Goal: Task Accomplishment & Management: Complete application form

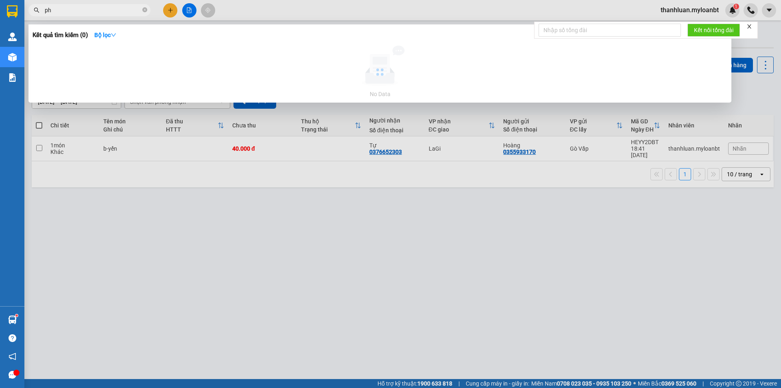
type input "p"
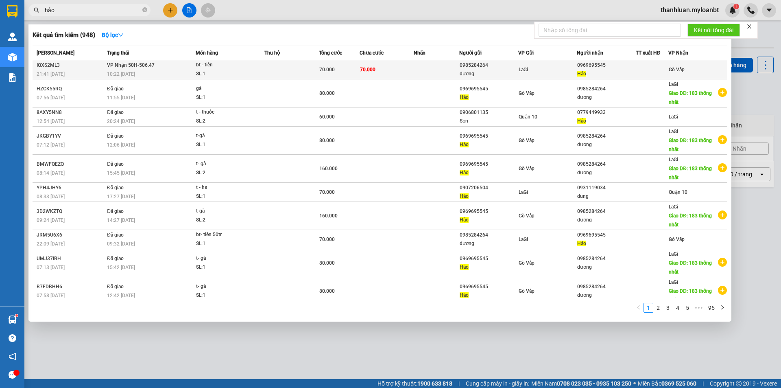
type input "hảo"
click at [238, 67] on div "bt - tiền" at bounding box center [226, 65] width 61 height 9
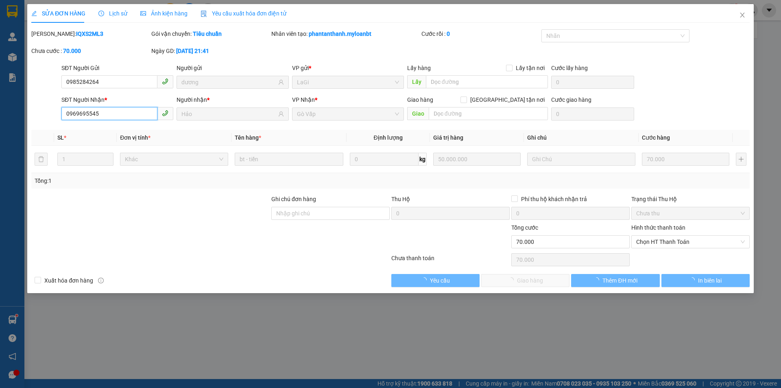
type input "0985284264"
type input "dương"
type input "0969695545"
type input "Hảo"
type input "0"
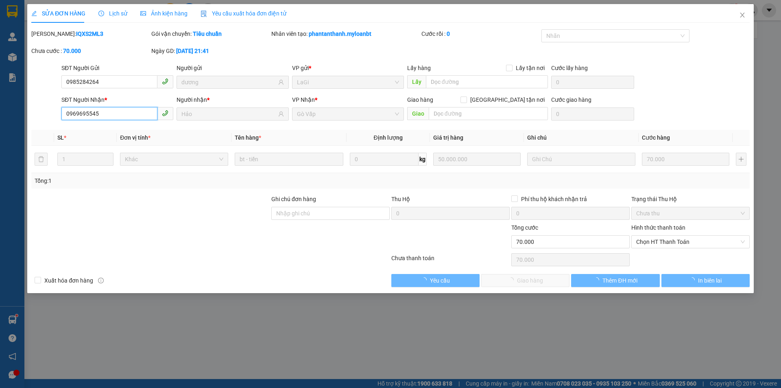
type input "70.000"
click at [115, 111] on input "0969695545" at bounding box center [109, 113] width 96 height 13
click at [114, 112] on input "0969695545" at bounding box center [109, 113] width 96 height 13
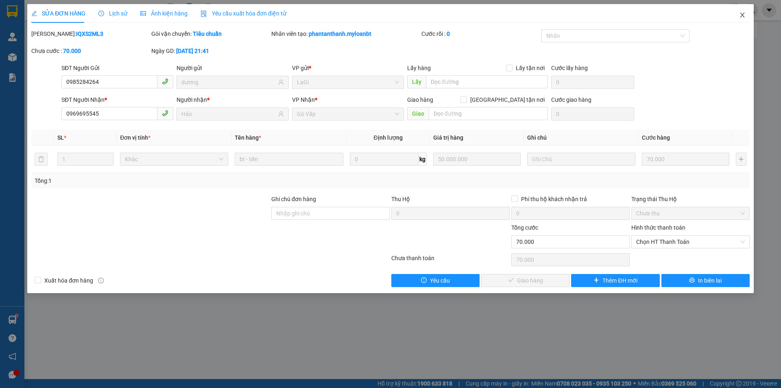
click at [734, 13] on span "Close" at bounding box center [742, 15] width 23 height 23
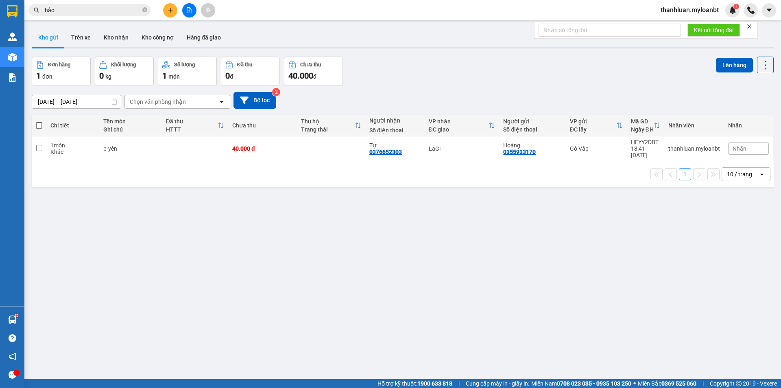
click at [172, 11] on icon "plus" at bounding box center [171, 10] width 6 height 6
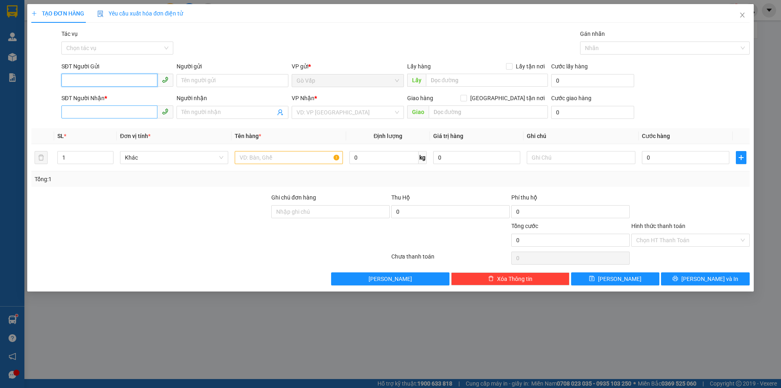
paste input "0969695545"
type input "0969695545"
click at [118, 93] on div "0969695545 - Hảo" at bounding box center [117, 96] width 102 height 9
type input "Hảo"
type input "0985284264"
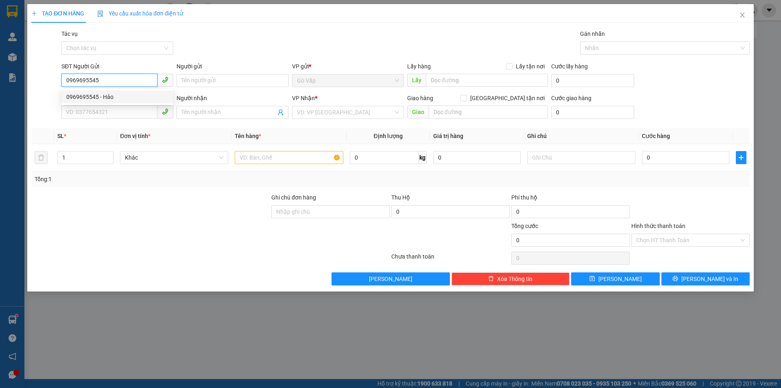
type input "dương"
type input "183 thống nhất"
type input "0969695545"
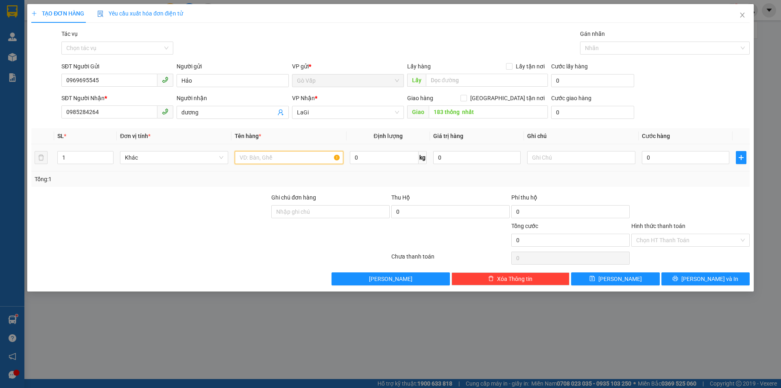
click at [264, 153] on input "text" at bounding box center [289, 157] width 108 height 13
type input "t-gà"
click at [682, 159] on input "0" at bounding box center [685, 157] width 87 height 13
type input "8"
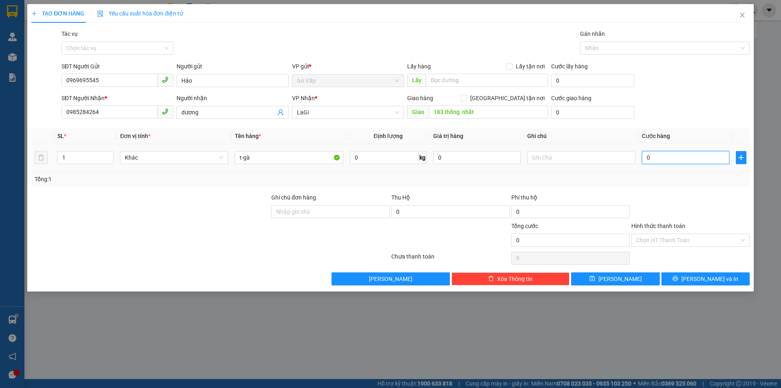
type input "8"
type input "80"
type input "80.000"
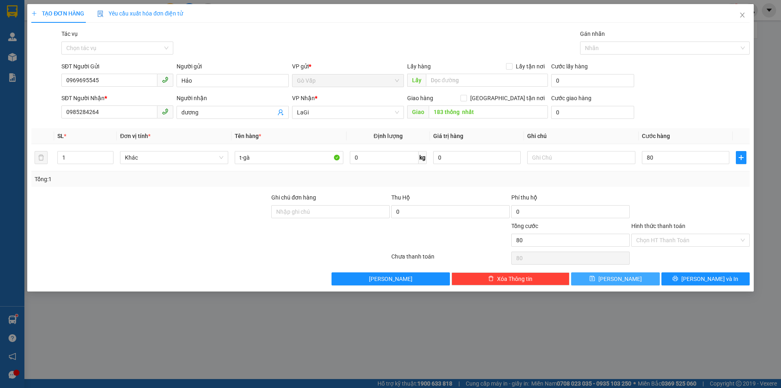
type input "80.000"
click at [628, 278] on button "[PERSON_NAME]" at bounding box center [615, 278] width 88 height 13
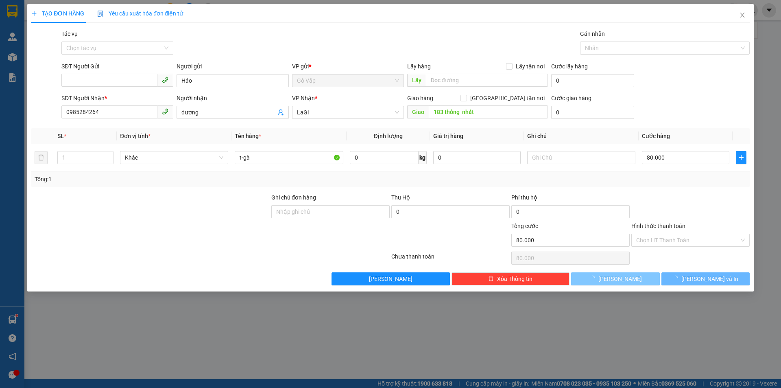
type input "0"
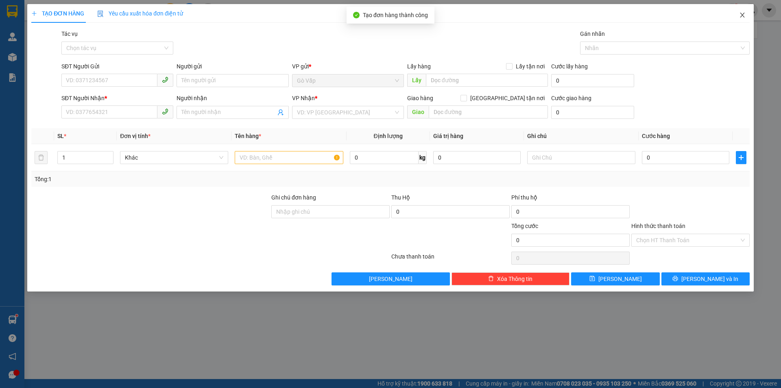
click at [736, 15] on span "Close" at bounding box center [742, 15] width 23 height 23
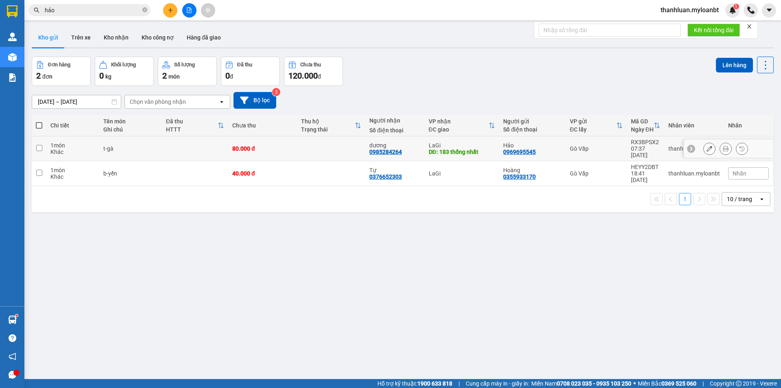
click at [706, 146] on icon at bounding box center [709, 149] width 6 height 6
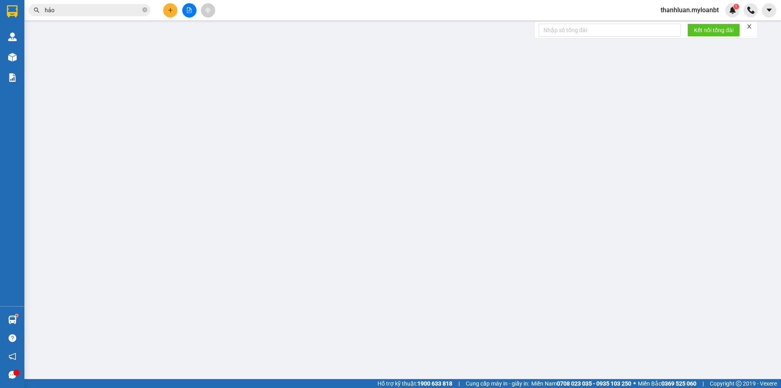
type input "0969695545"
type input "0985284264"
type input "183 thống nhất"
type input "0"
type input "80.000"
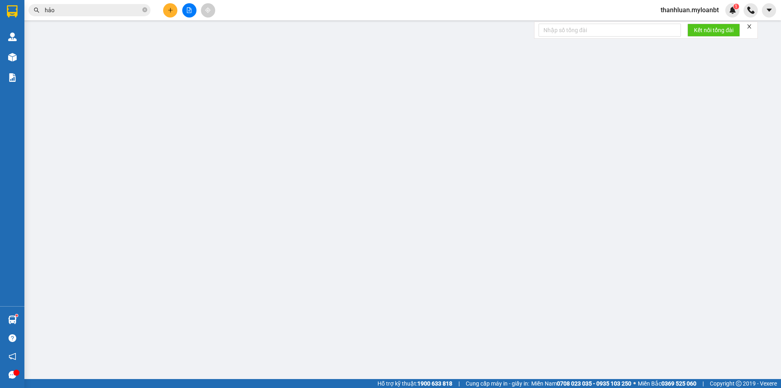
type input "80.000"
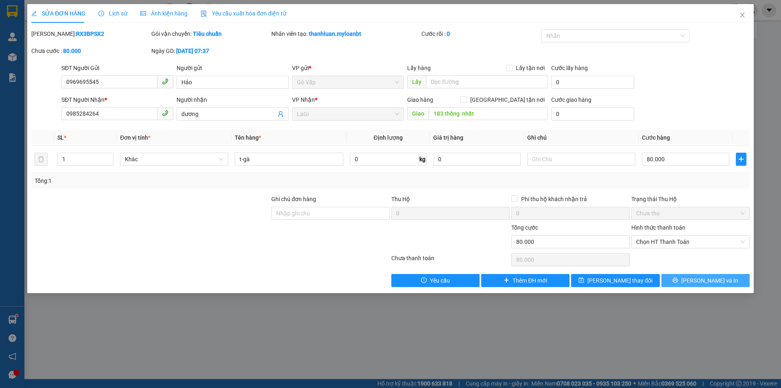
click at [702, 281] on span "[PERSON_NAME] và In" at bounding box center [709, 280] width 57 height 9
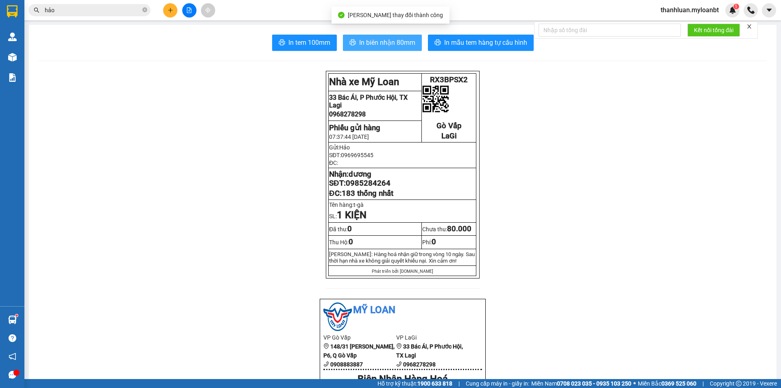
click at [364, 45] on span "In biên nhận 80mm" at bounding box center [387, 42] width 56 height 10
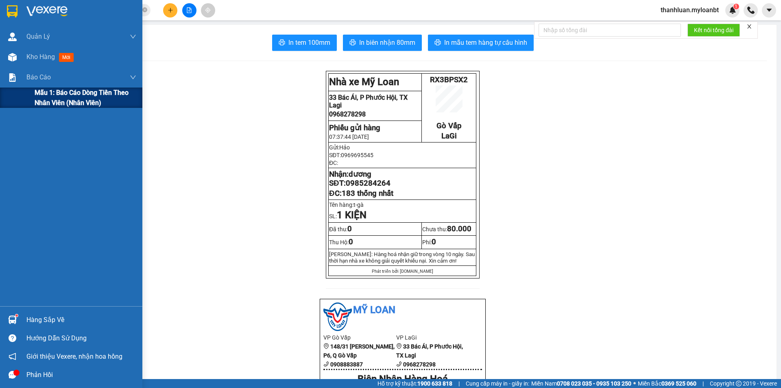
click at [72, 100] on span "Mẫu 1: Báo cáo dòng tiền theo nhân viên (Nhân viên)" at bounding box center [86, 97] width 102 height 20
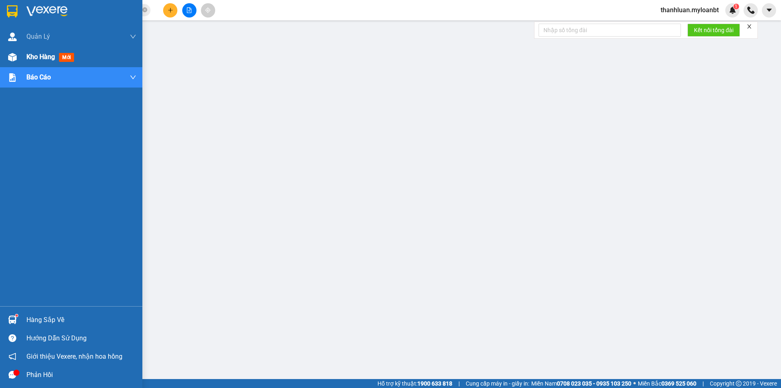
click at [37, 55] on span "Kho hàng" at bounding box center [40, 57] width 28 height 8
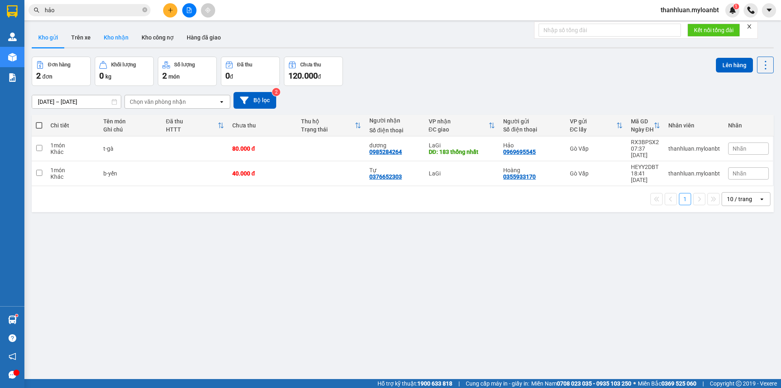
click at [107, 28] on button "Kho nhận" at bounding box center [116, 38] width 38 height 20
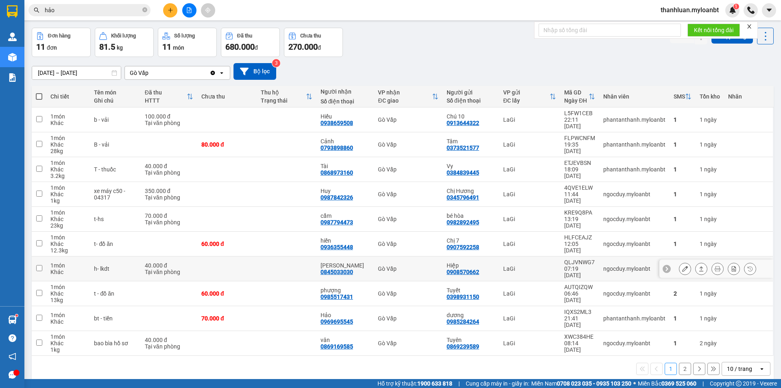
scroll to position [37, 0]
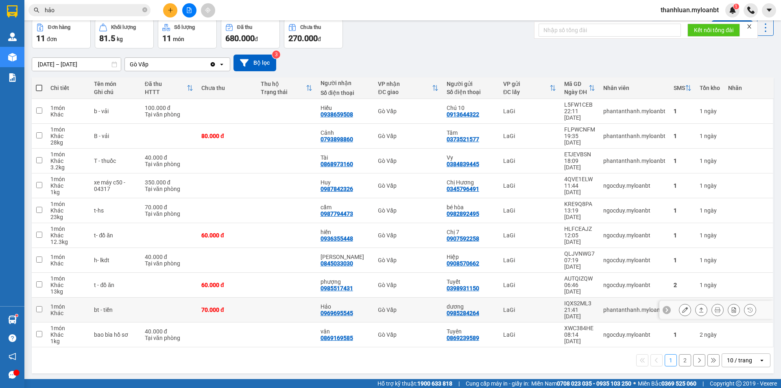
click at [695, 303] on button at bounding box center [700, 310] width 11 height 14
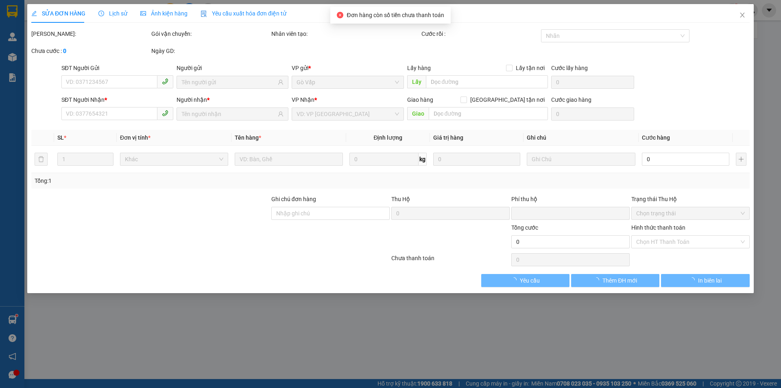
type input "0985284264"
type input "dương"
type input "0969695545"
type input "Hảo"
type input "0"
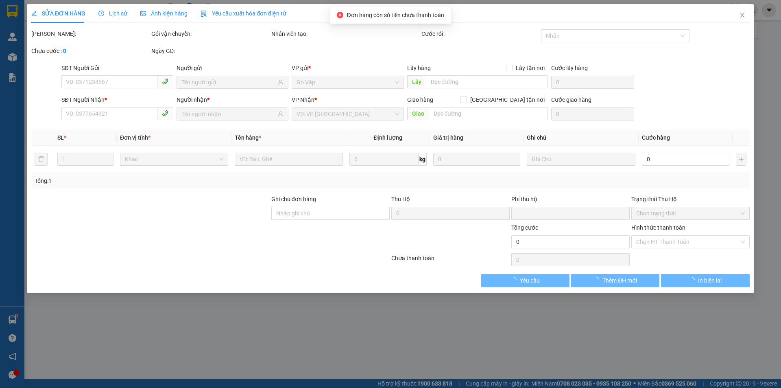
type input "70.000"
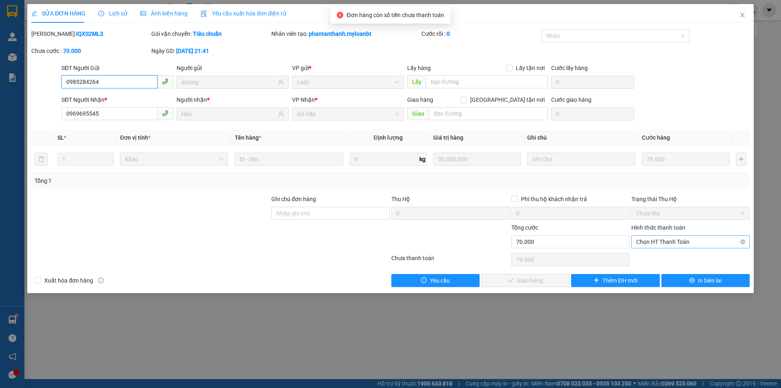
click at [671, 247] on span "Chọn HT Thanh Toán" at bounding box center [690, 241] width 109 height 12
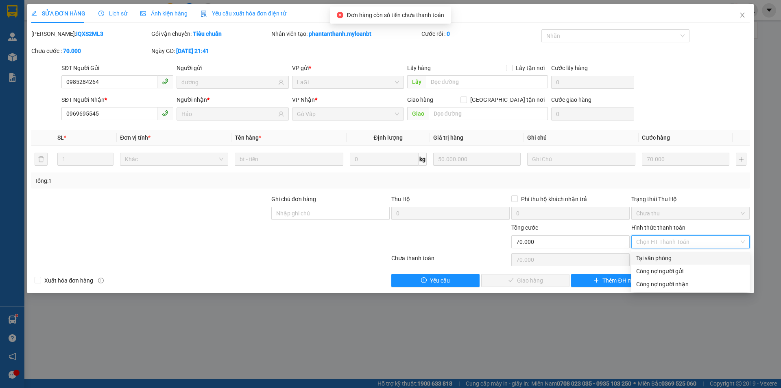
click at [666, 255] on div "Tại văn phòng" at bounding box center [690, 257] width 109 height 9
type input "0"
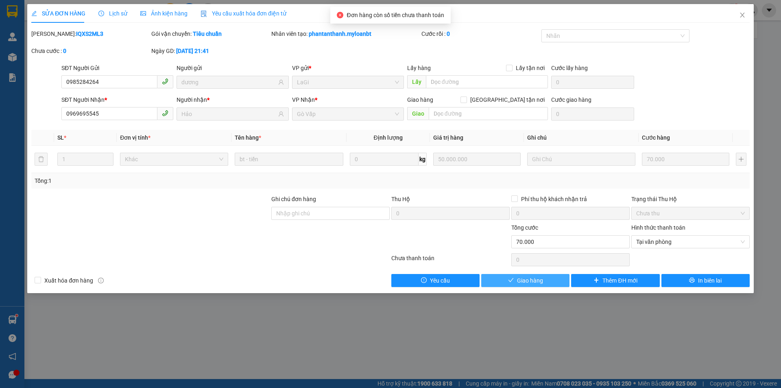
drag, startPoint x: 524, startPoint y: 277, endPoint x: 601, endPoint y: 264, distance: 78.1
click at [524, 277] on span "Giao hàng" at bounding box center [530, 280] width 26 height 9
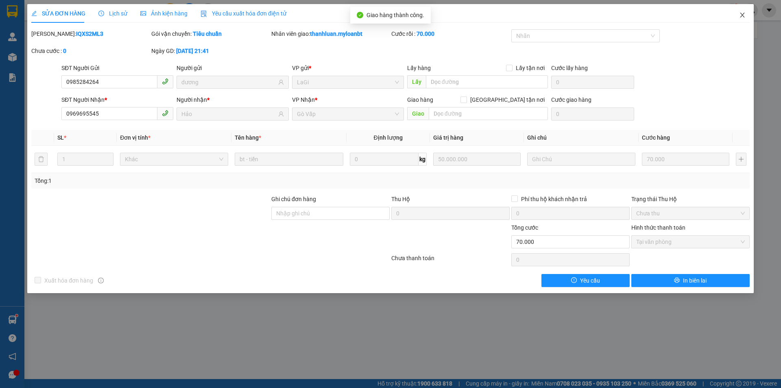
click at [737, 12] on span "Close" at bounding box center [742, 15] width 23 height 23
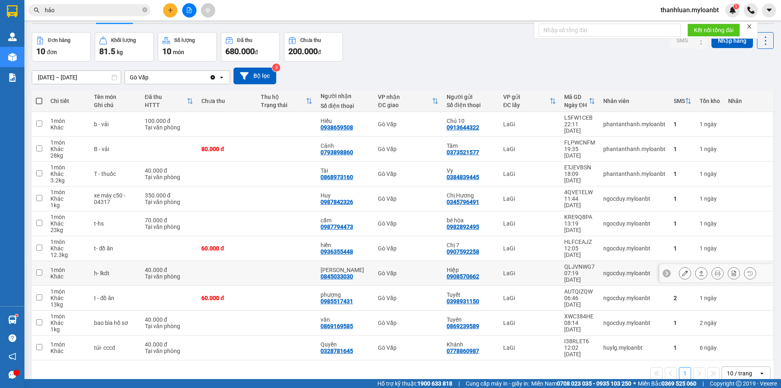
scroll to position [37, 0]
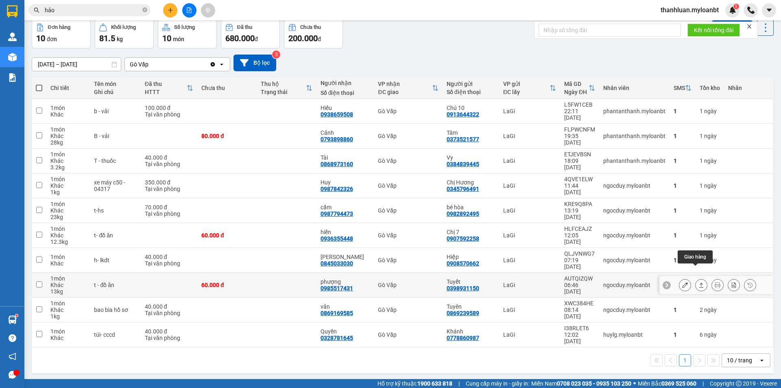
click at [699, 278] on button at bounding box center [700, 285] width 11 height 14
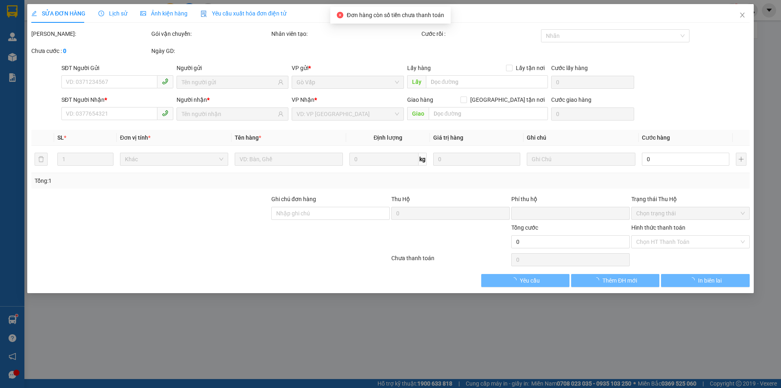
type input "0398931150"
type input "Tuyết"
type input "0985517431"
type input "phượng"
type input "0"
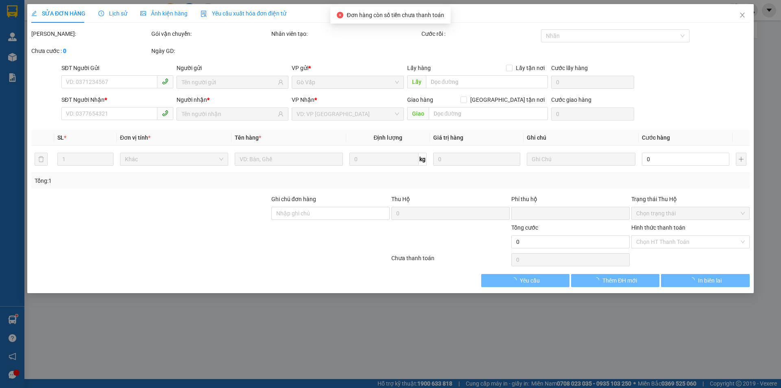
type input "60.000"
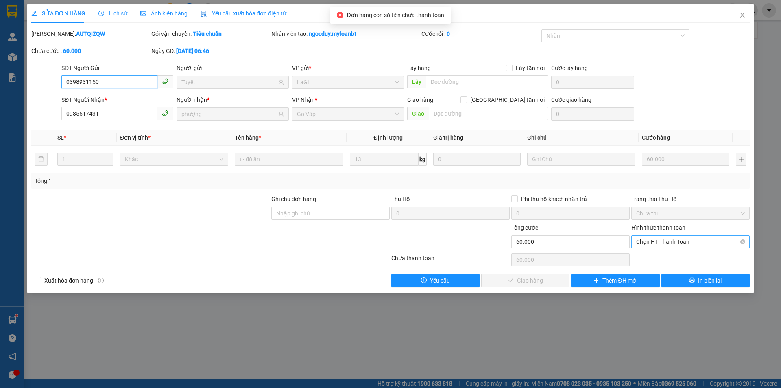
click at [650, 240] on span "Chọn HT Thanh Toán" at bounding box center [690, 241] width 109 height 12
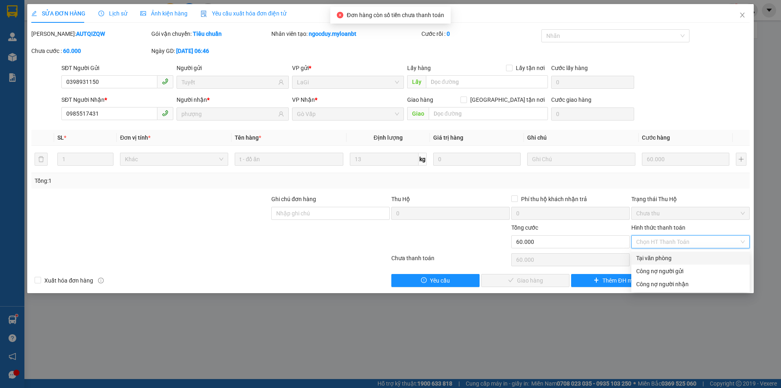
click at [647, 254] on div "Tại văn phòng" at bounding box center [690, 257] width 109 height 9
type input "0"
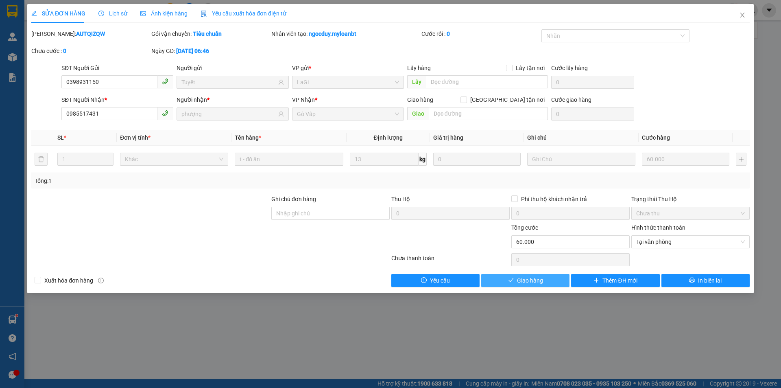
click at [518, 274] on button "Giao hàng" at bounding box center [525, 280] width 88 height 13
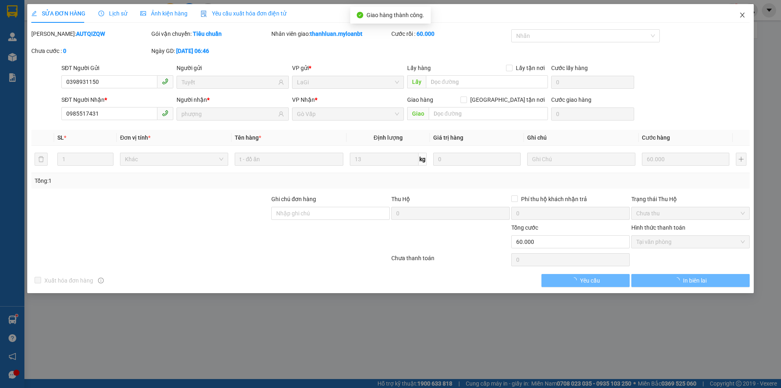
click at [743, 14] on icon "close" at bounding box center [742, 15] width 7 height 7
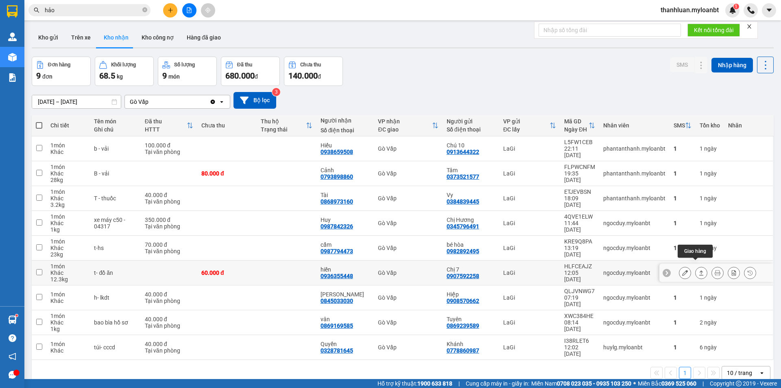
click at [695, 266] on button at bounding box center [700, 273] width 11 height 14
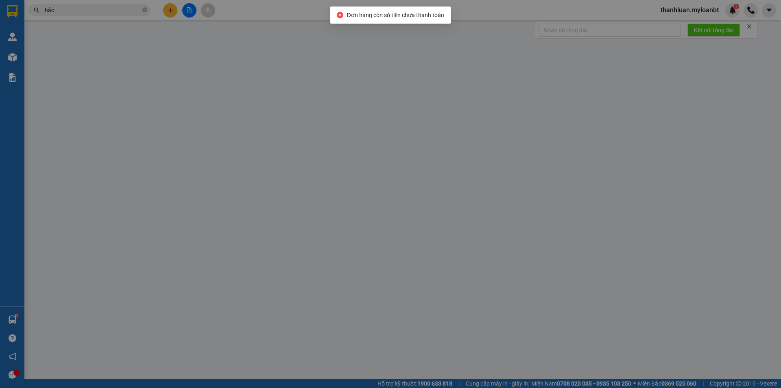
type input "0907592258"
type input "Chị 7"
type input "0936355448"
type input "hiền"
type input "0"
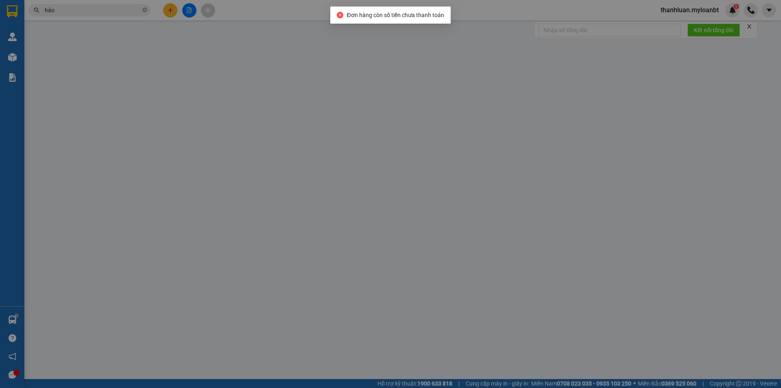
type input "60.000"
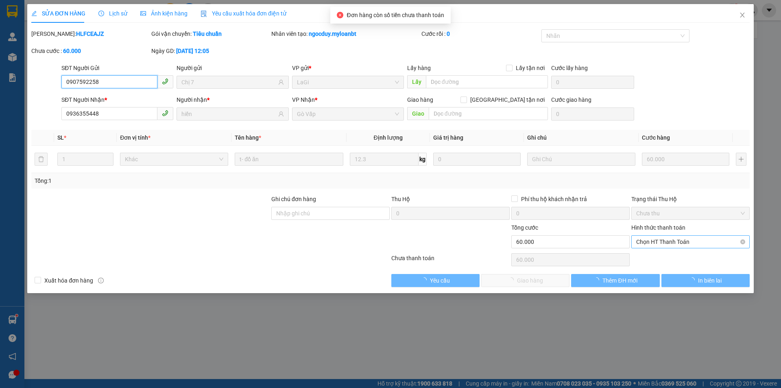
click at [661, 240] on span "Chọn HT Thanh Toán" at bounding box center [690, 241] width 109 height 12
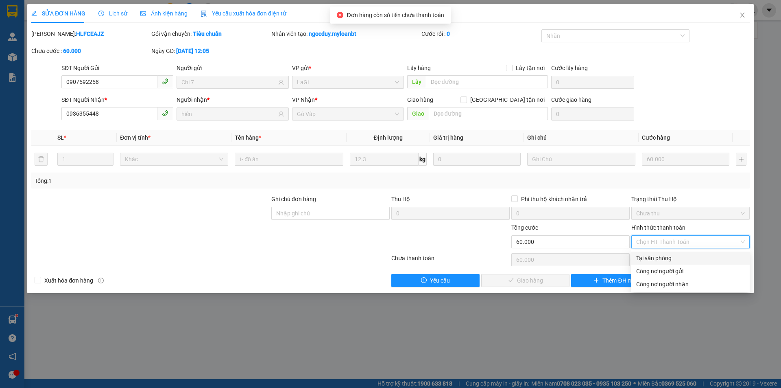
click at [653, 256] on div "Tại văn phòng" at bounding box center [690, 257] width 109 height 9
type input "0"
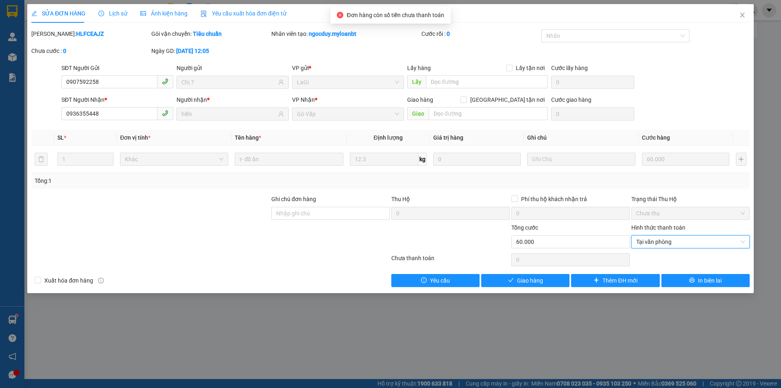
click at [550, 270] on div "Total Paid Fee 0 Total UnPaid Fee 60.000 Cash Collection Total Fee Mã ĐH: HLFCE…" at bounding box center [390, 157] width 718 height 257
click at [549, 272] on div "Total Paid Fee 0 Total UnPaid Fee 60.000 Cash Collection Total Fee Mã ĐH: HLFCE…" at bounding box center [390, 157] width 718 height 257
click at [549, 278] on button "Giao hàng" at bounding box center [525, 280] width 88 height 13
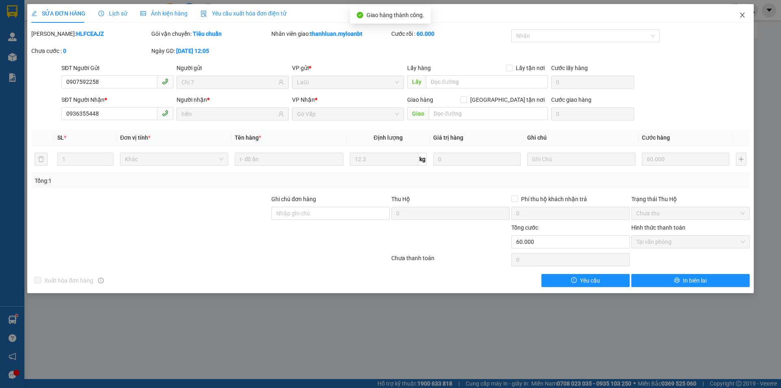
click at [739, 11] on span "Close" at bounding box center [742, 15] width 23 height 23
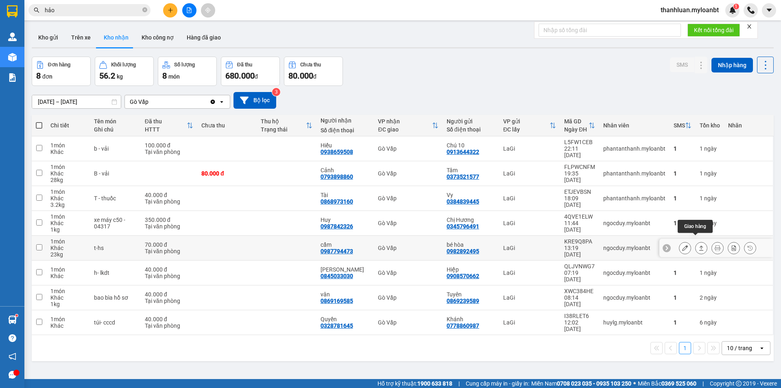
click at [698, 245] on icon at bounding box center [701, 248] width 6 height 6
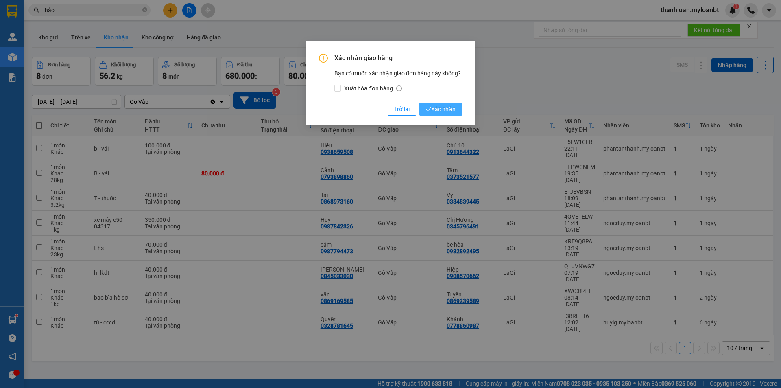
click at [458, 109] on button "Xác nhận" at bounding box center [440, 108] width 43 height 13
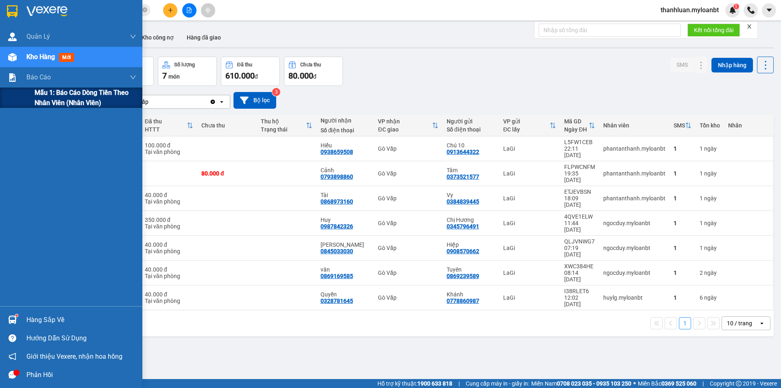
click at [39, 99] on span "Mẫu 1: Báo cáo dòng tiền theo nhân viên (Nhân viên)" at bounding box center [86, 97] width 102 height 20
